Goal: Task Accomplishment & Management: Use online tool/utility

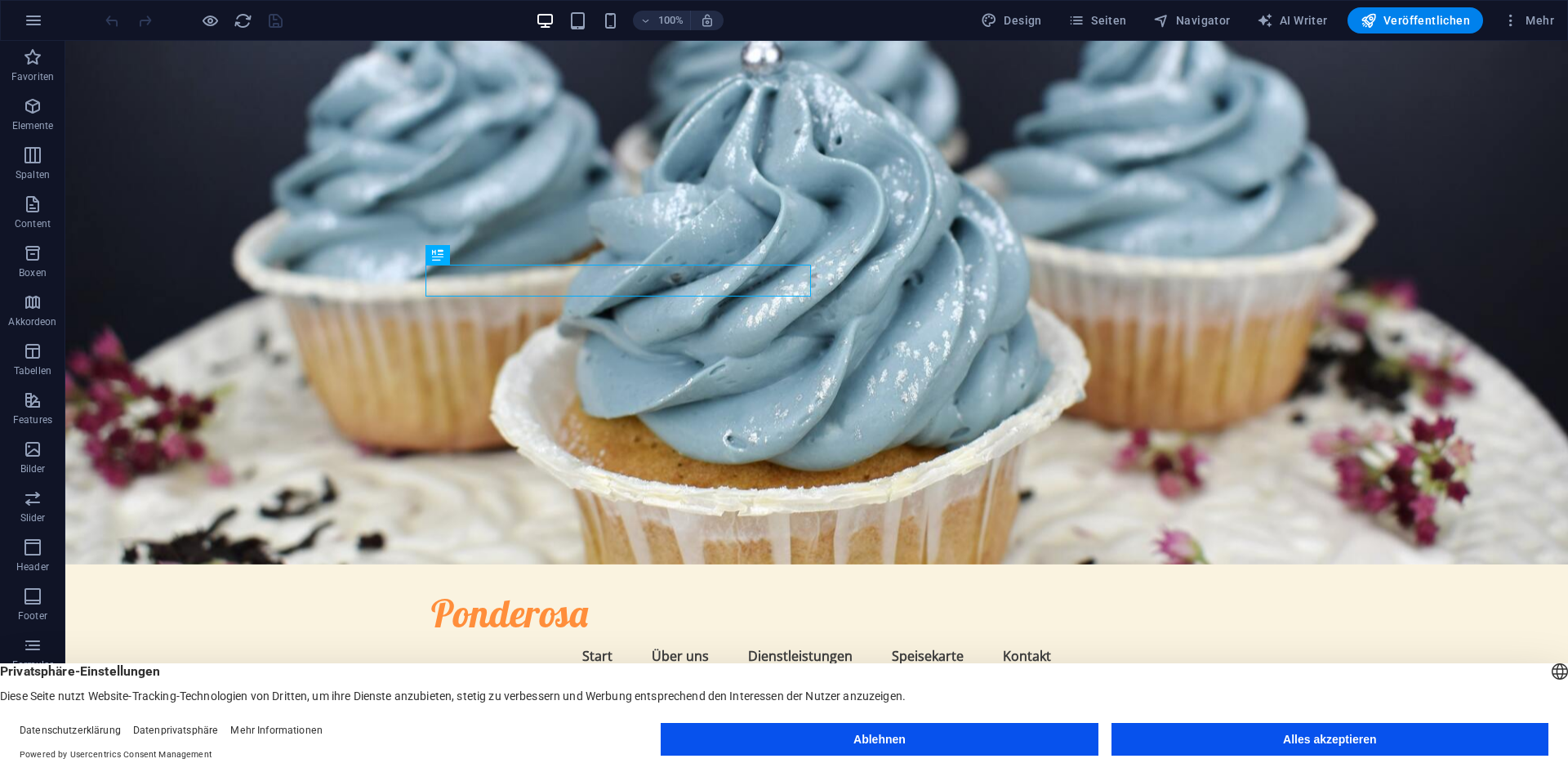
click at [764, 730] on button "Ablehnen" at bounding box center [879, 739] width 437 height 32
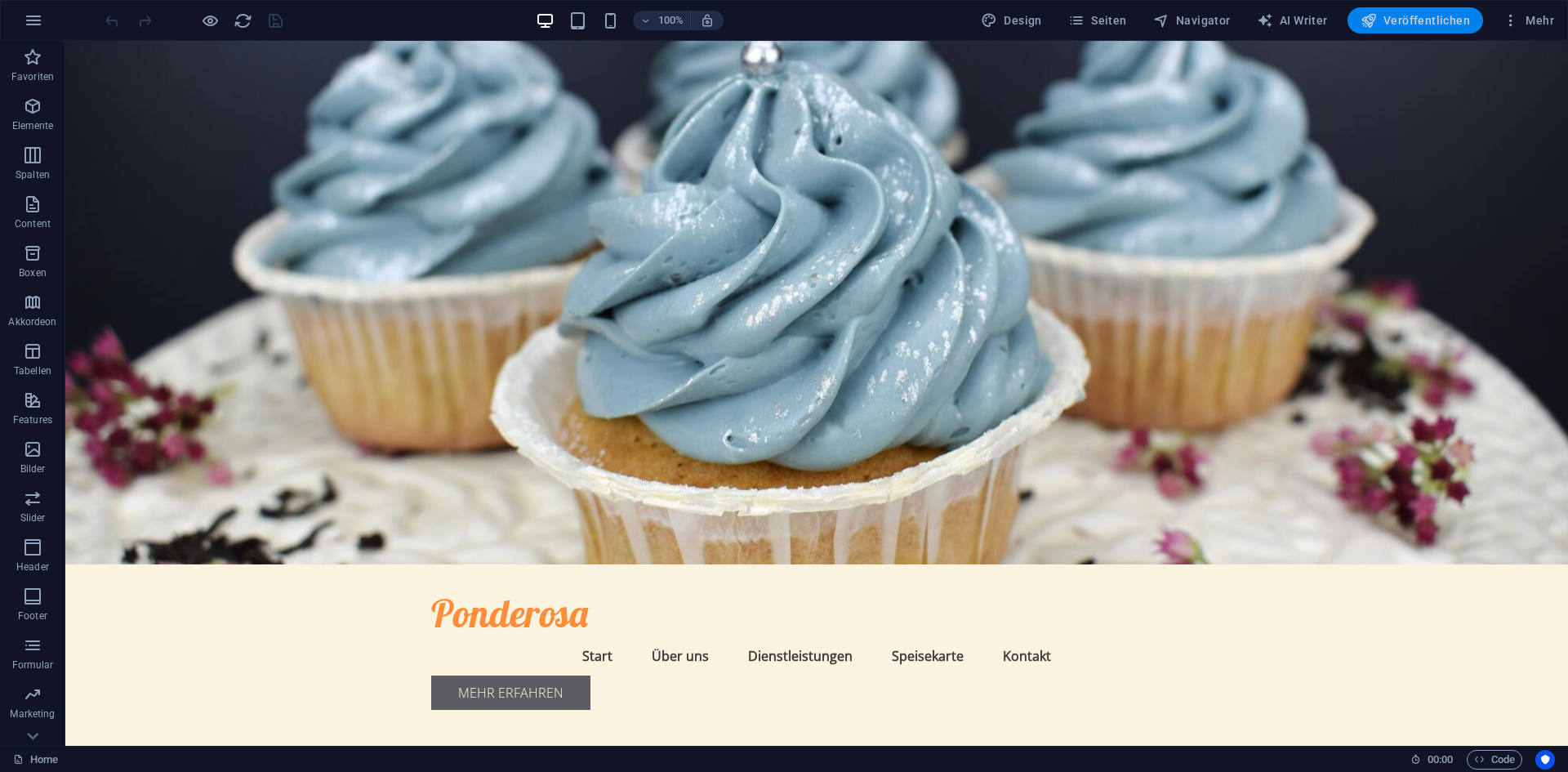
click at [1390, 18] on span "Veröffentlichen" at bounding box center [1415, 21] width 109 height 17
click at [1430, 13] on span "Veröffentlichen" at bounding box center [1415, 21] width 109 height 17
